Goal: Go to known website: Access a specific website the user already knows

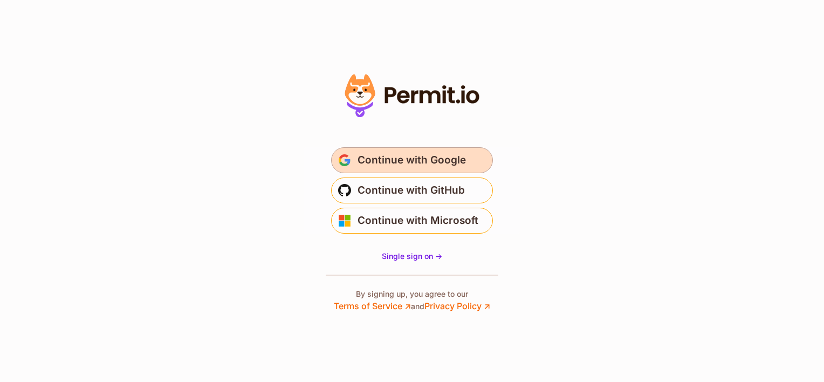
click at [385, 159] on span "Continue with Google" at bounding box center [411, 159] width 108 height 17
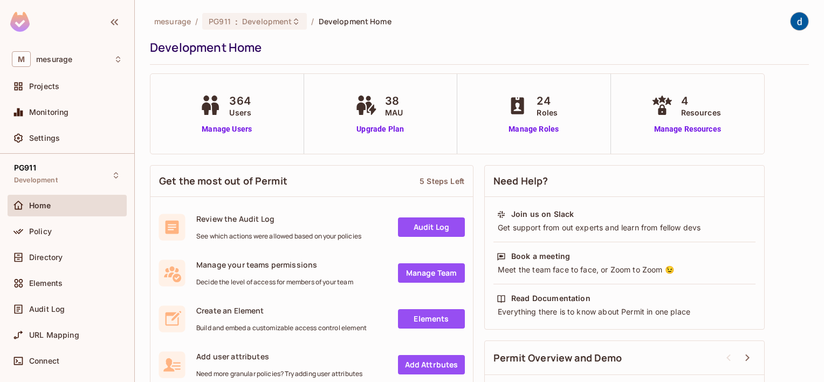
scroll to position [54, 0]
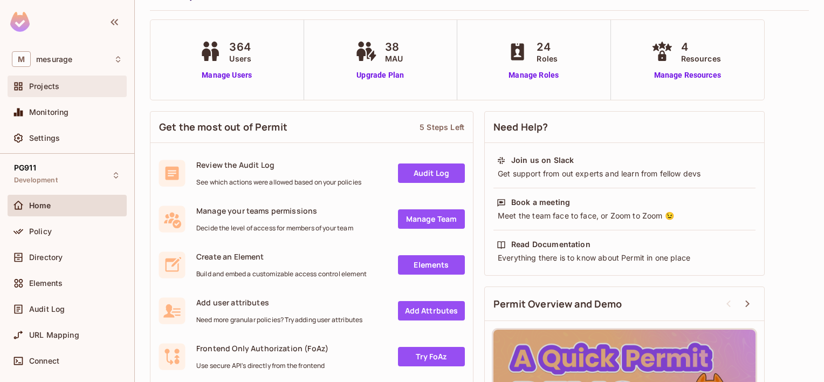
click at [39, 84] on span "Projects" at bounding box center [44, 86] width 30 height 9
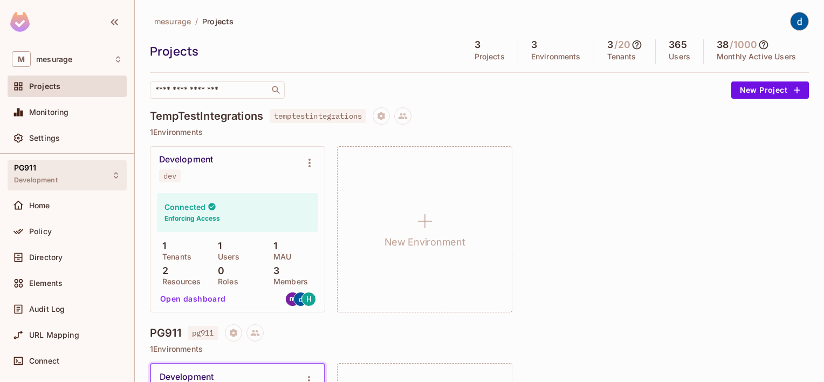
click at [29, 170] on span "PG911" at bounding box center [25, 167] width 22 height 9
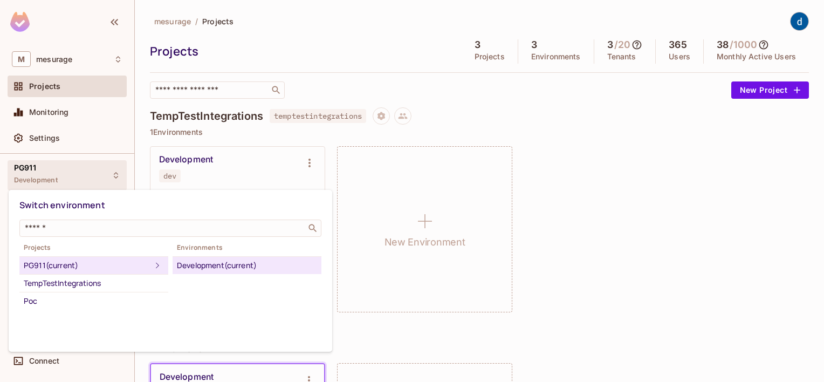
click at [30, 170] on div at bounding box center [412, 191] width 824 height 382
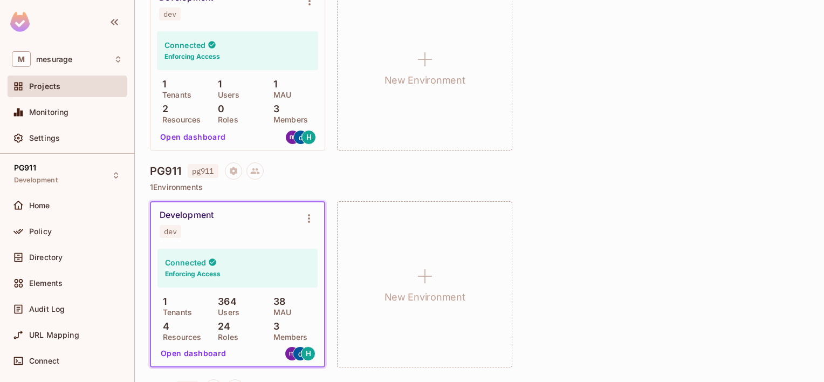
scroll to position [216, 0]
